Goal: Use online tool/utility: Use online tool/utility

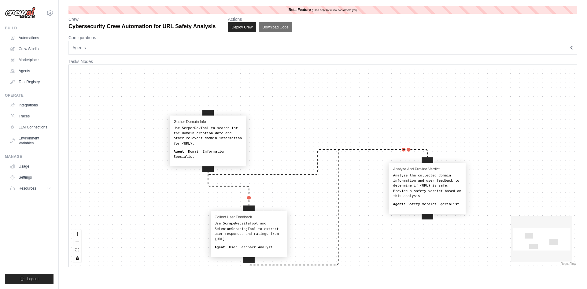
click at [216, 138] on div "Use SerperDevTool to search for the domain creation date and other relevant dom…" at bounding box center [208, 135] width 69 height 21
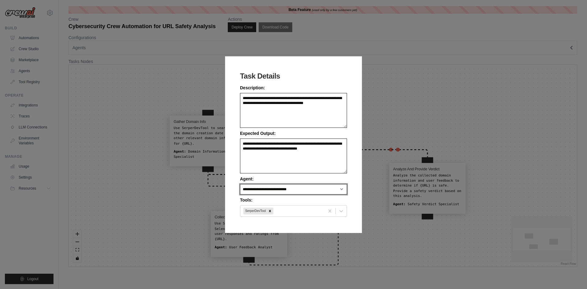
click at [342, 189] on select "**********" at bounding box center [293, 189] width 107 height 10
click at [397, 103] on div "**********" at bounding box center [293, 144] width 587 height 289
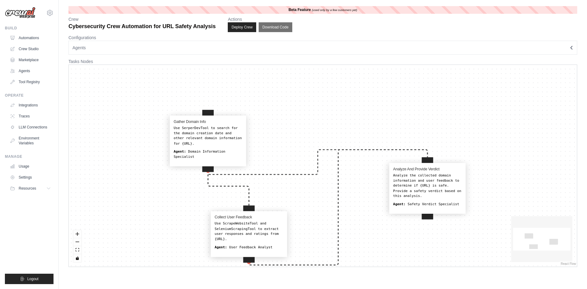
drag, startPoint x: 377, startPoint y: 151, endPoint x: 377, endPoint y: 155, distance: 4.9
click at [377, 155] on div "Gather Domain Info Use SerperDevTool to search for the domain creation date and…" at bounding box center [323, 166] width 509 height 202
drag, startPoint x: 337, startPoint y: 187, endPoint x: 338, endPoint y: 214, distance: 27.3
click at [348, 188] on div "Gather Domain Info Use SerperDevTool to search for the domain creation date and…" at bounding box center [323, 166] width 509 height 202
drag, startPoint x: 338, startPoint y: 214, endPoint x: 341, endPoint y: 214, distance: 3.7
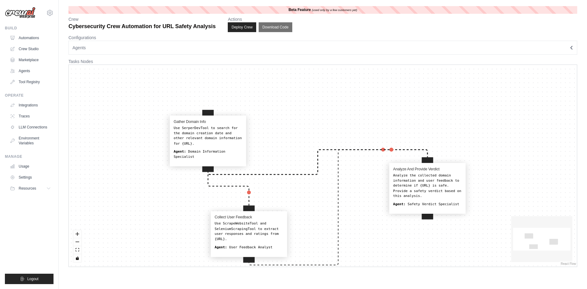
click at [341, 214] on icon "Edge from collect_user_feedback to analyze_and_provide_verdict" at bounding box center [338, 207] width 179 height 115
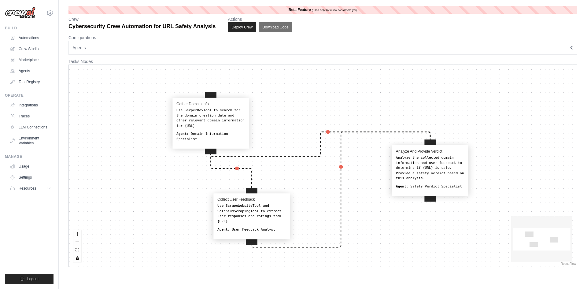
drag, startPoint x: 302, startPoint y: 189, endPoint x: 286, endPoint y: 195, distance: 17.0
click at [305, 171] on div "Gather Domain Info Use SerperDevTool to search for the domain creation date and…" at bounding box center [323, 166] width 509 height 202
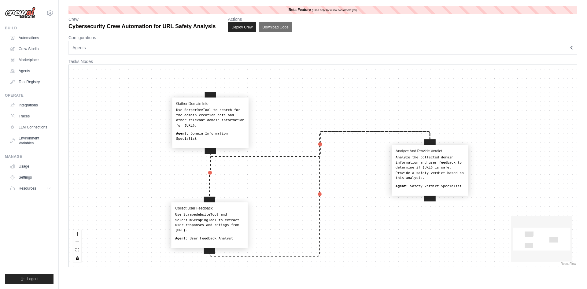
drag, startPoint x: 280, startPoint y: 200, endPoint x: 239, endPoint y: 208, distance: 42.2
click at [239, 208] on h4 "Collect User Feedback" at bounding box center [209, 208] width 69 height 5
click at [240, 208] on h4 "Collect User Feedback" at bounding box center [210, 208] width 69 height 5
